Goal: Task Accomplishment & Management: Manage account settings

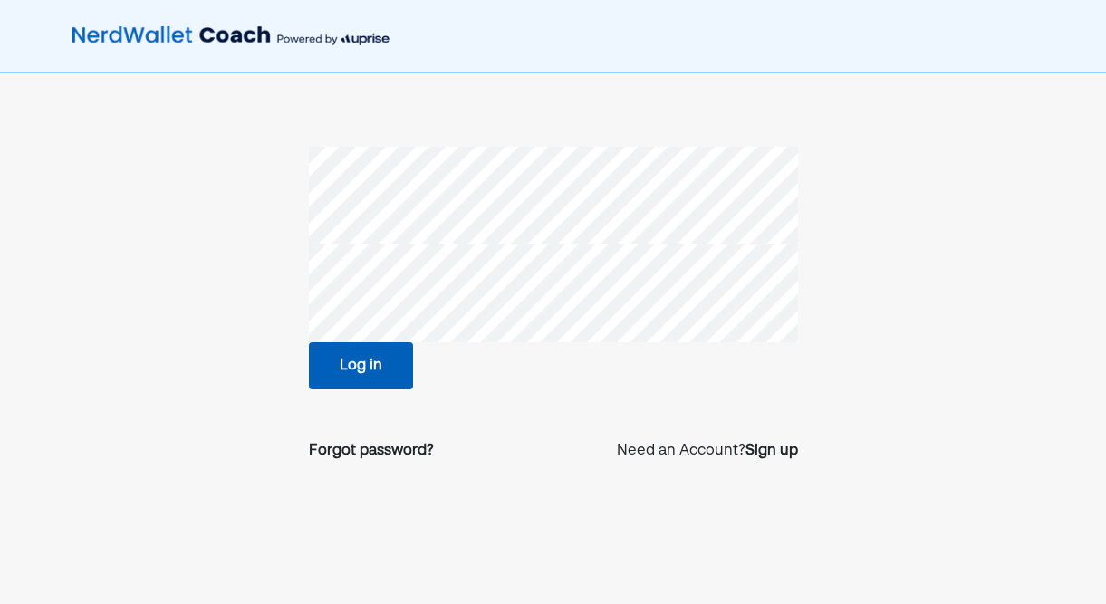
click at [417, 368] on div "Log in" at bounding box center [553, 365] width 489 height 47
click at [381, 371] on button "Log in" at bounding box center [361, 365] width 104 height 47
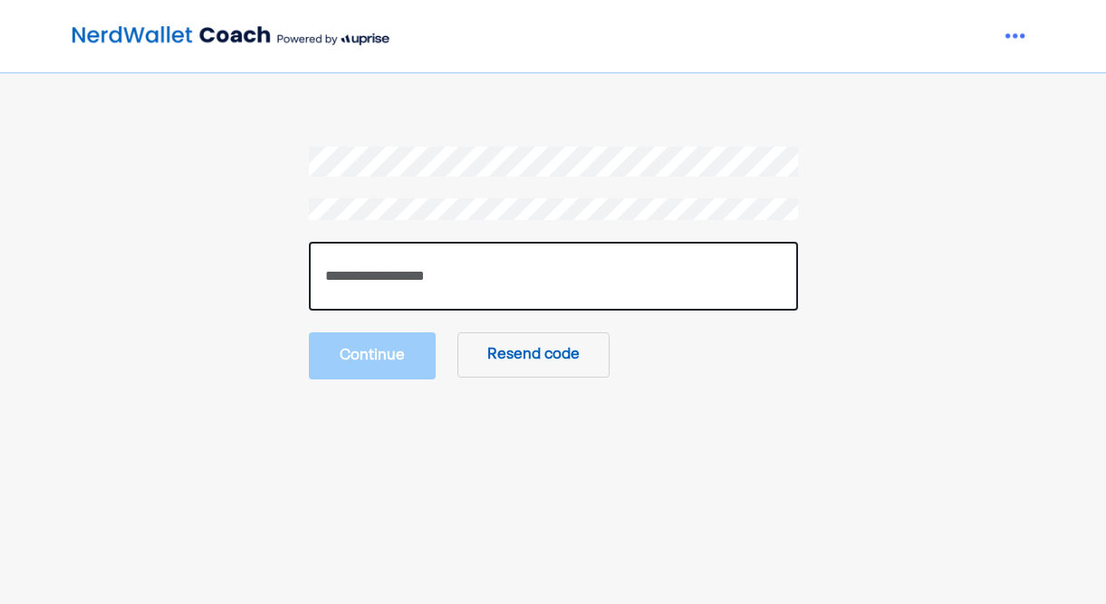
click at [472, 257] on input "number" at bounding box center [553, 276] width 489 height 69
type input "******"
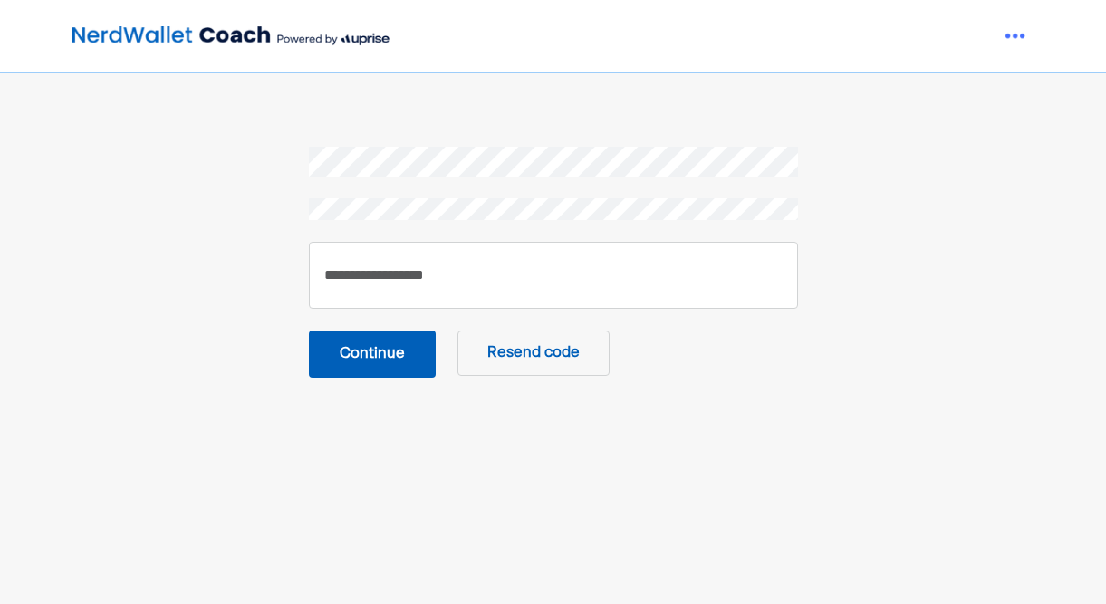
click at [362, 353] on button "Continue" at bounding box center [372, 354] width 127 height 47
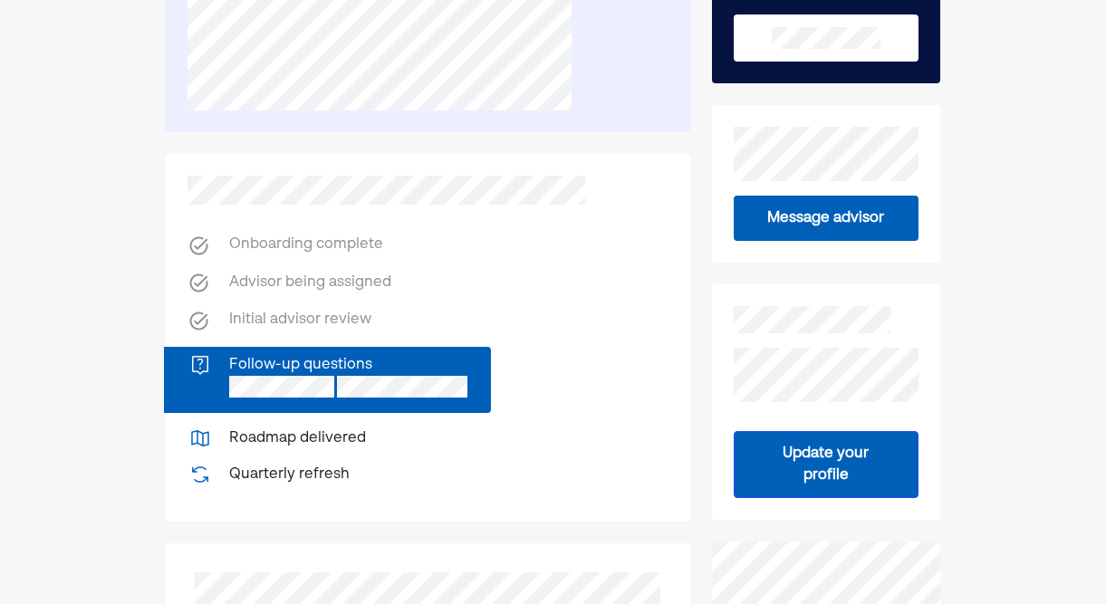
scroll to position [293, 0]
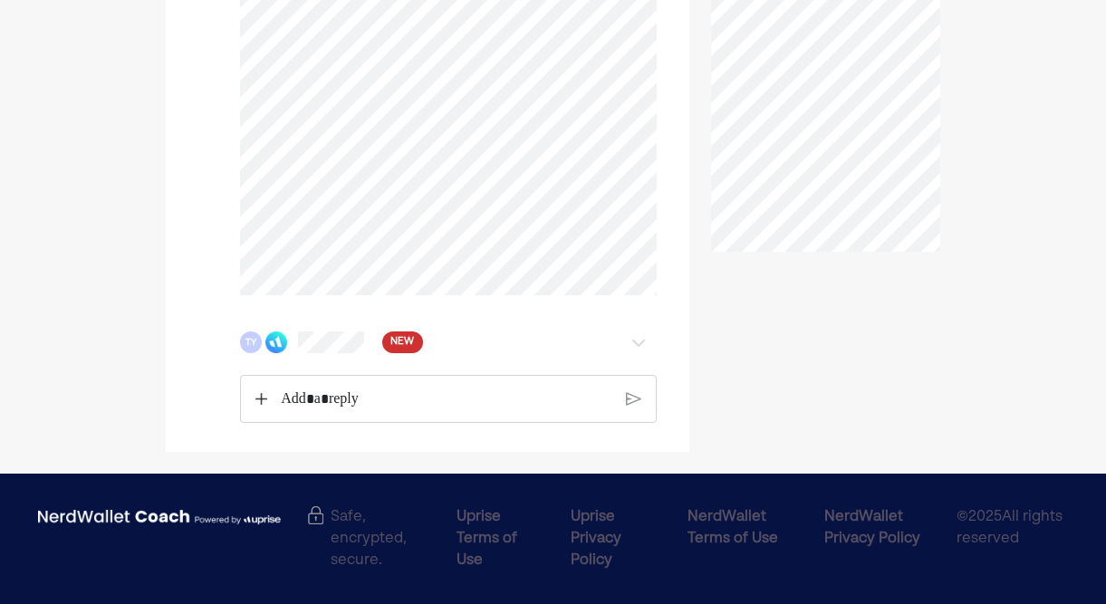
scroll to position [657, 0]
click at [485, 332] on div "TY NEW" at bounding box center [414, 342] width 349 height 22
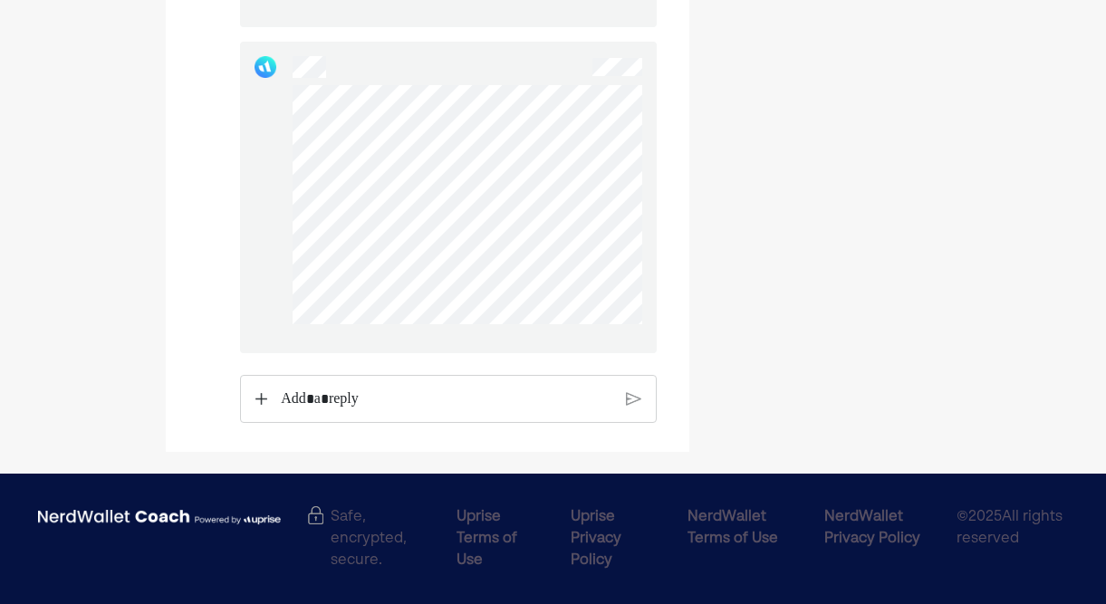
scroll to position [2242, 0]
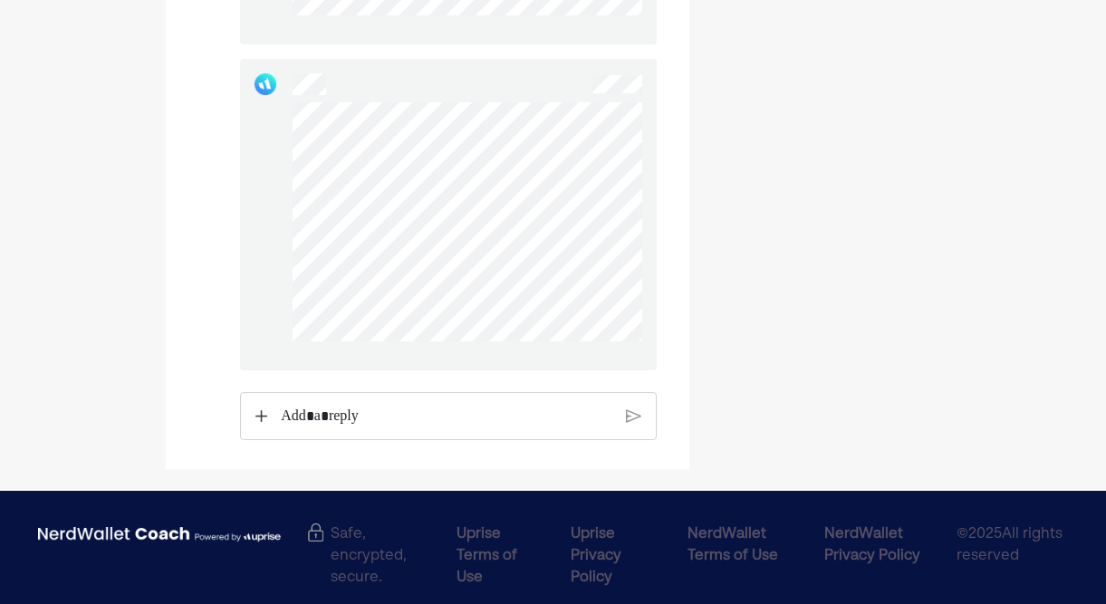
click at [373, 424] on p "Rich Text Editor. Editing area: main" at bounding box center [446, 417] width 331 height 24
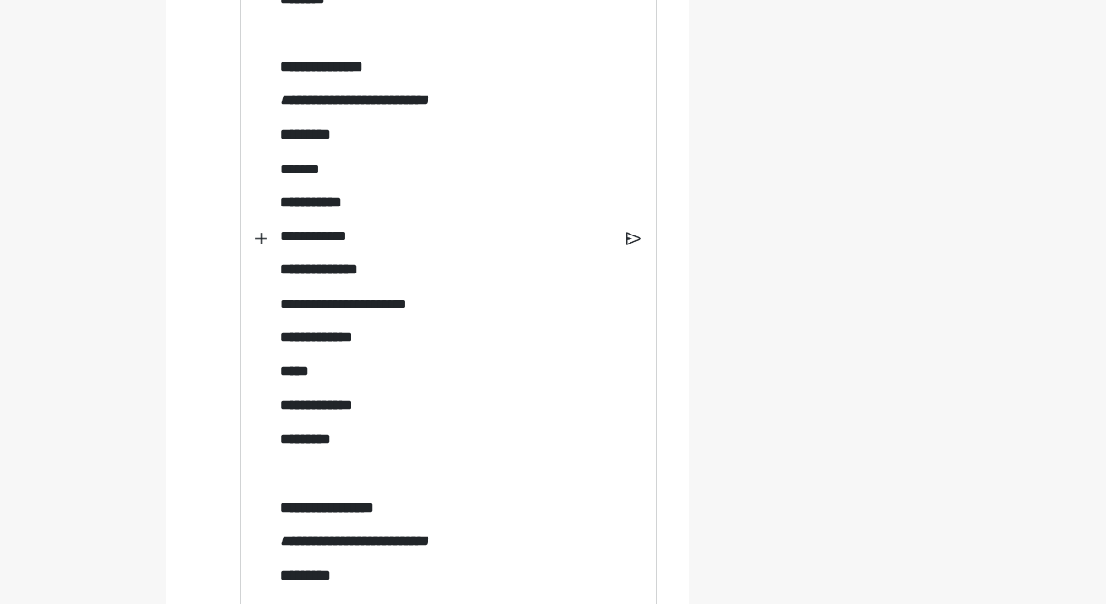
scroll to position [3137, 0]
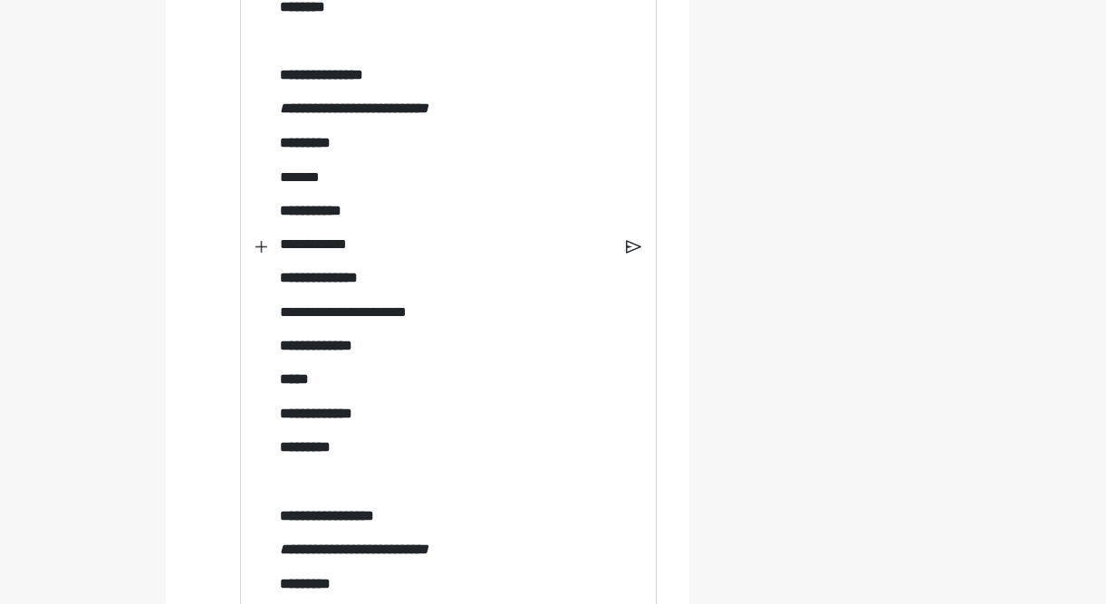
click at [631, 255] on img at bounding box center [633, 247] width 15 height 16
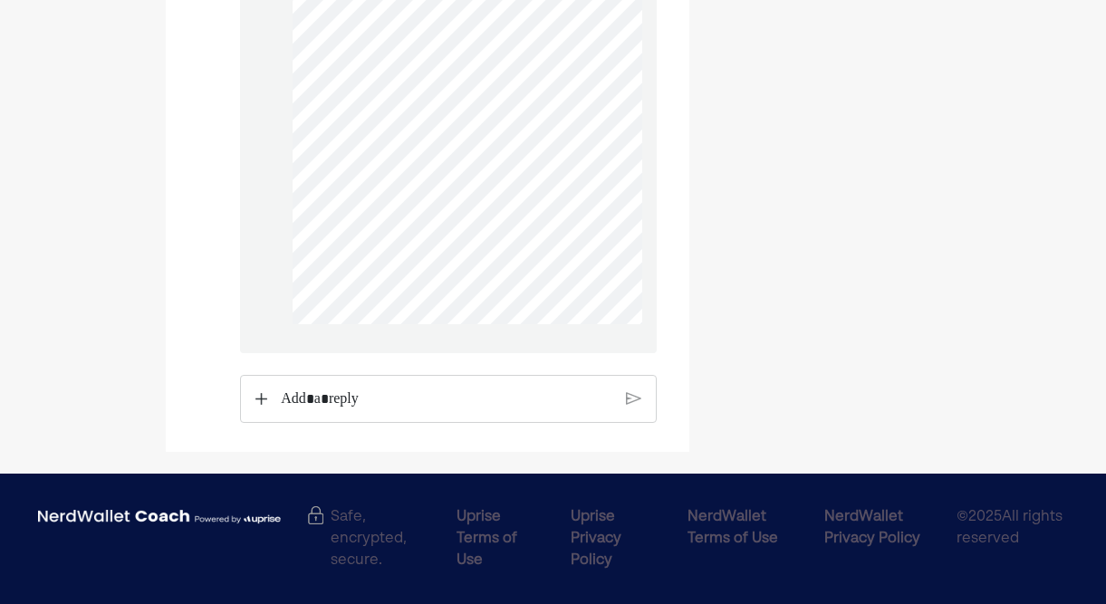
scroll to position [3896, 0]
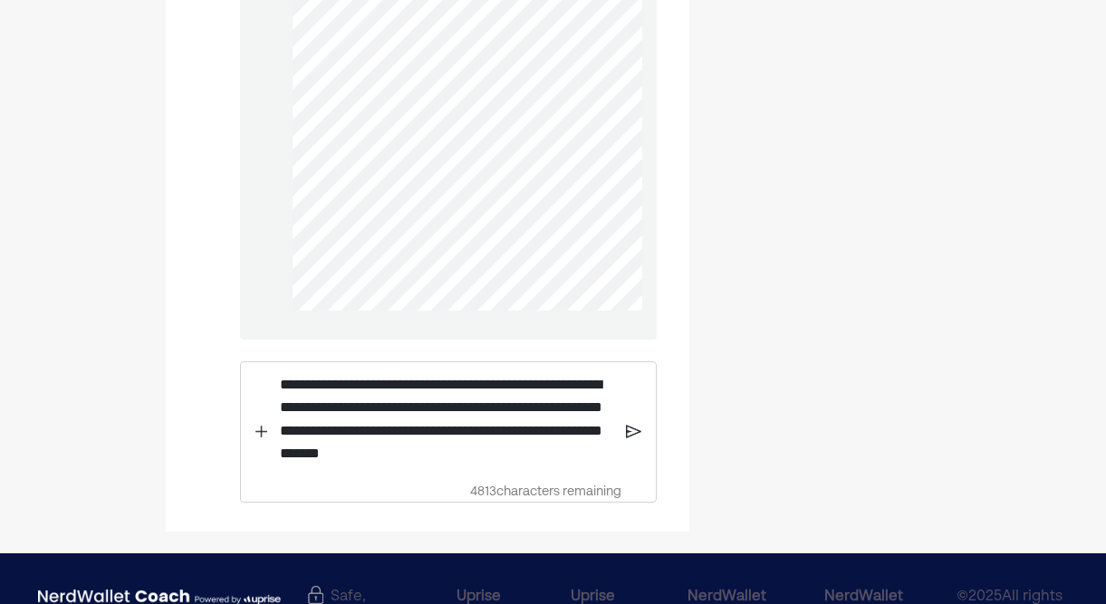
click at [624, 441] on div "**********" at bounding box center [447, 431] width 360 height 139
click at [627, 440] on img at bounding box center [633, 432] width 15 height 16
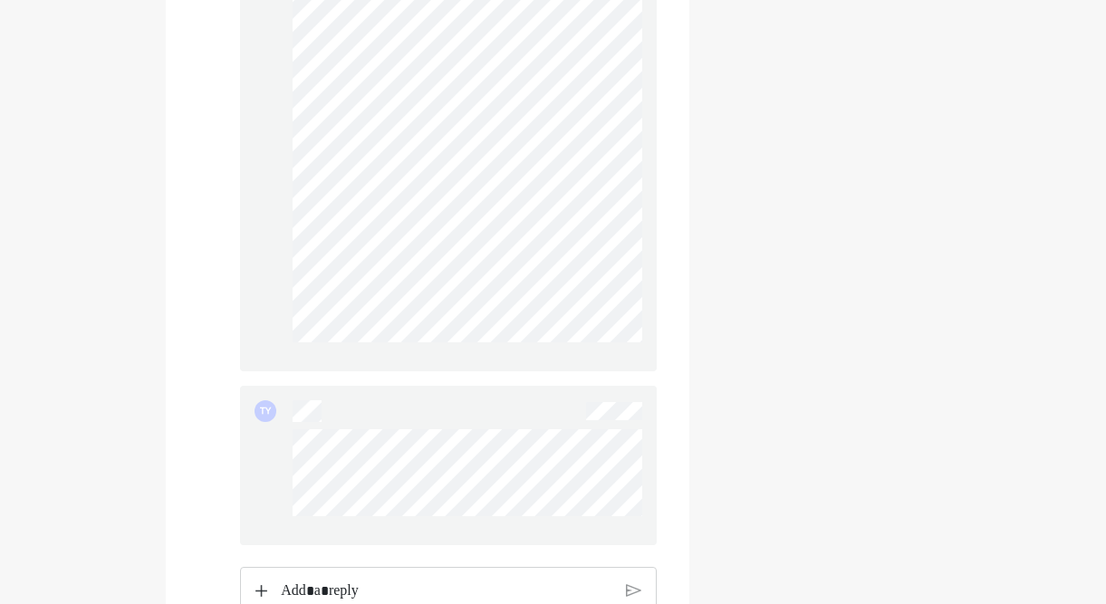
scroll to position [3816, 0]
